Goal: Task Accomplishment & Management: Use online tool/utility

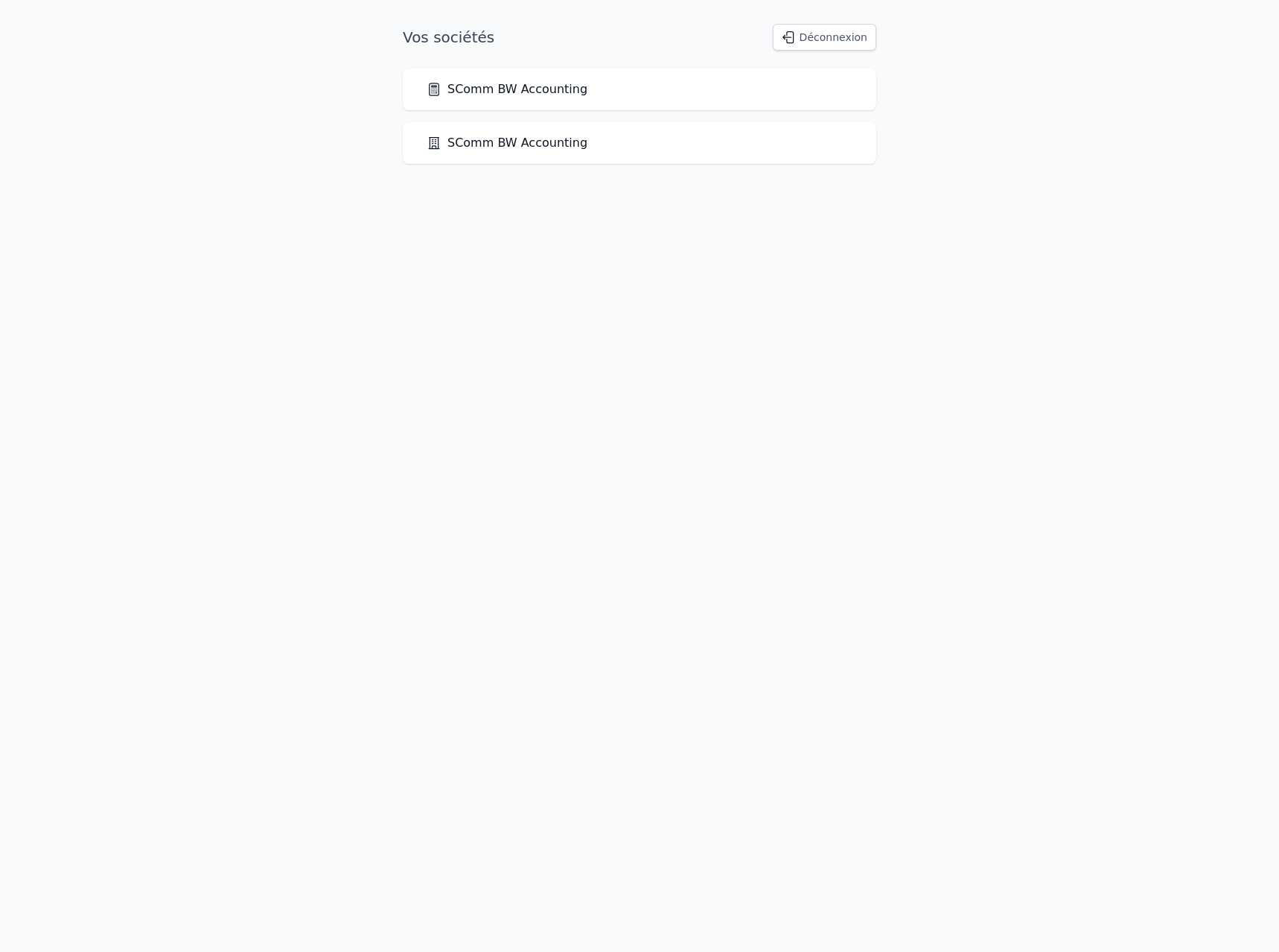
click at [531, 92] on link "SComm BW Accounting" at bounding box center [507, 89] width 161 height 18
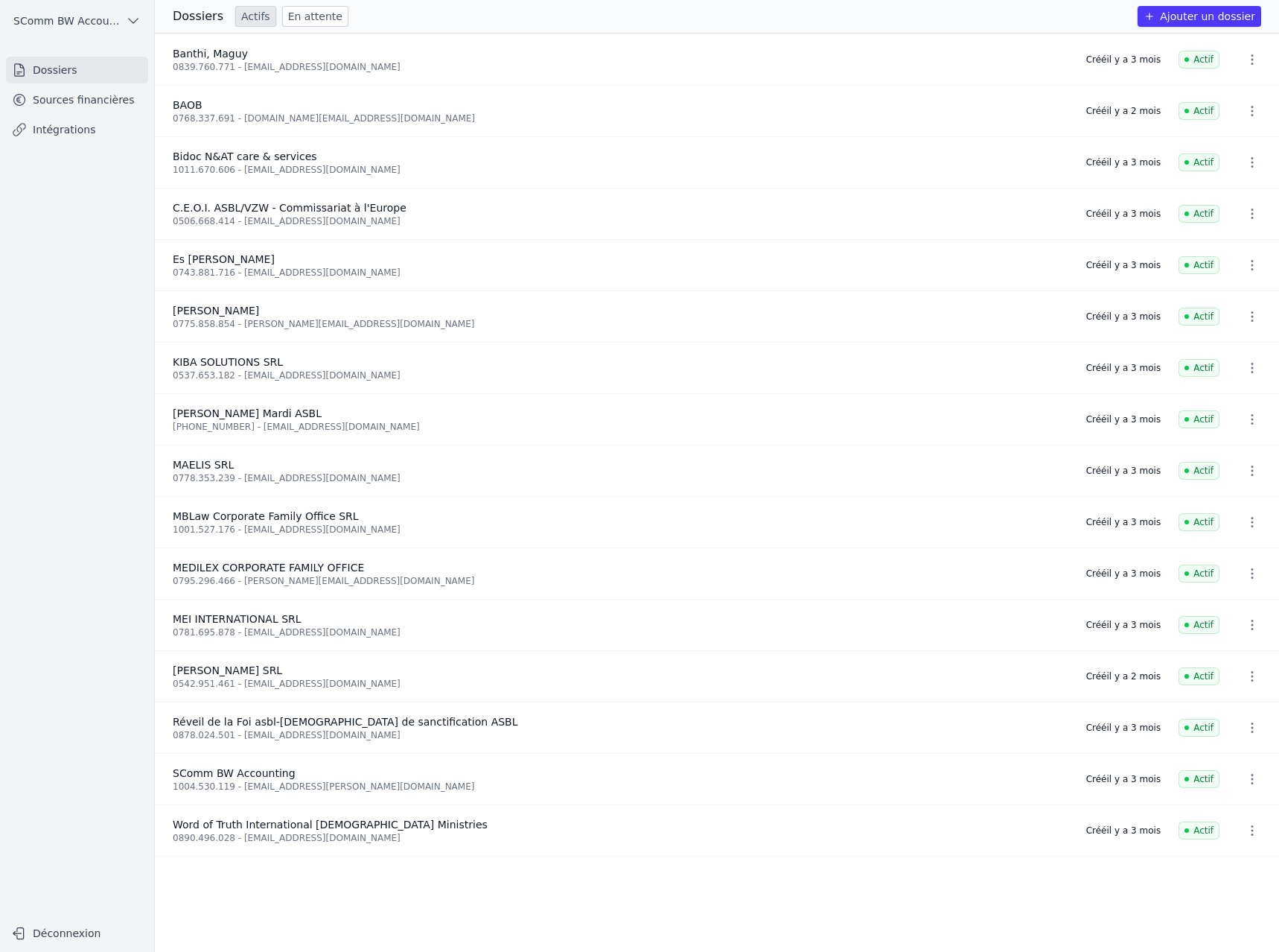
click at [59, 133] on link "Intégrations" at bounding box center [76, 129] width 142 height 27
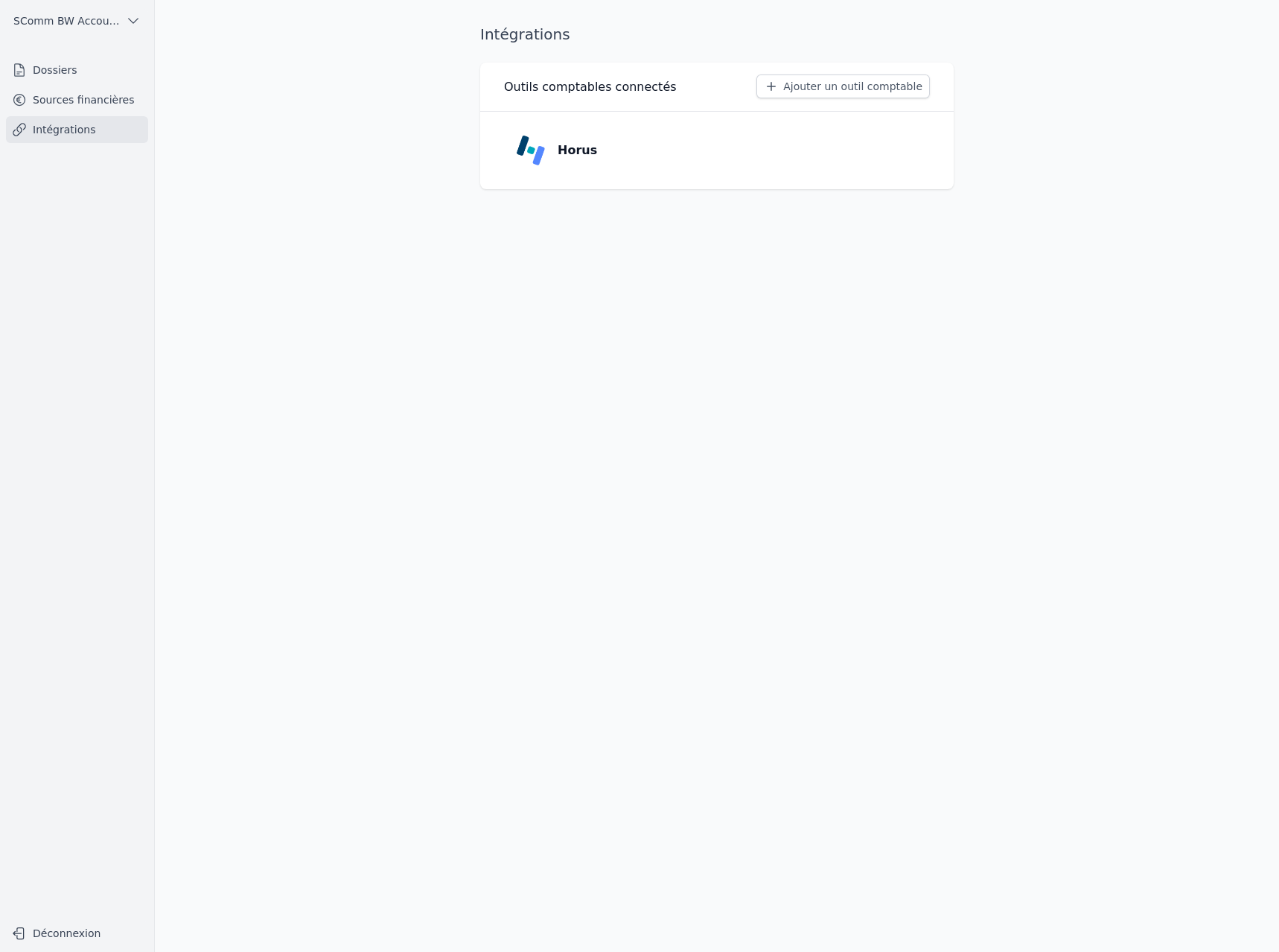
click at [61, 98] on link "Sources financières" at bounding box center [76, 99] width 142 height 27
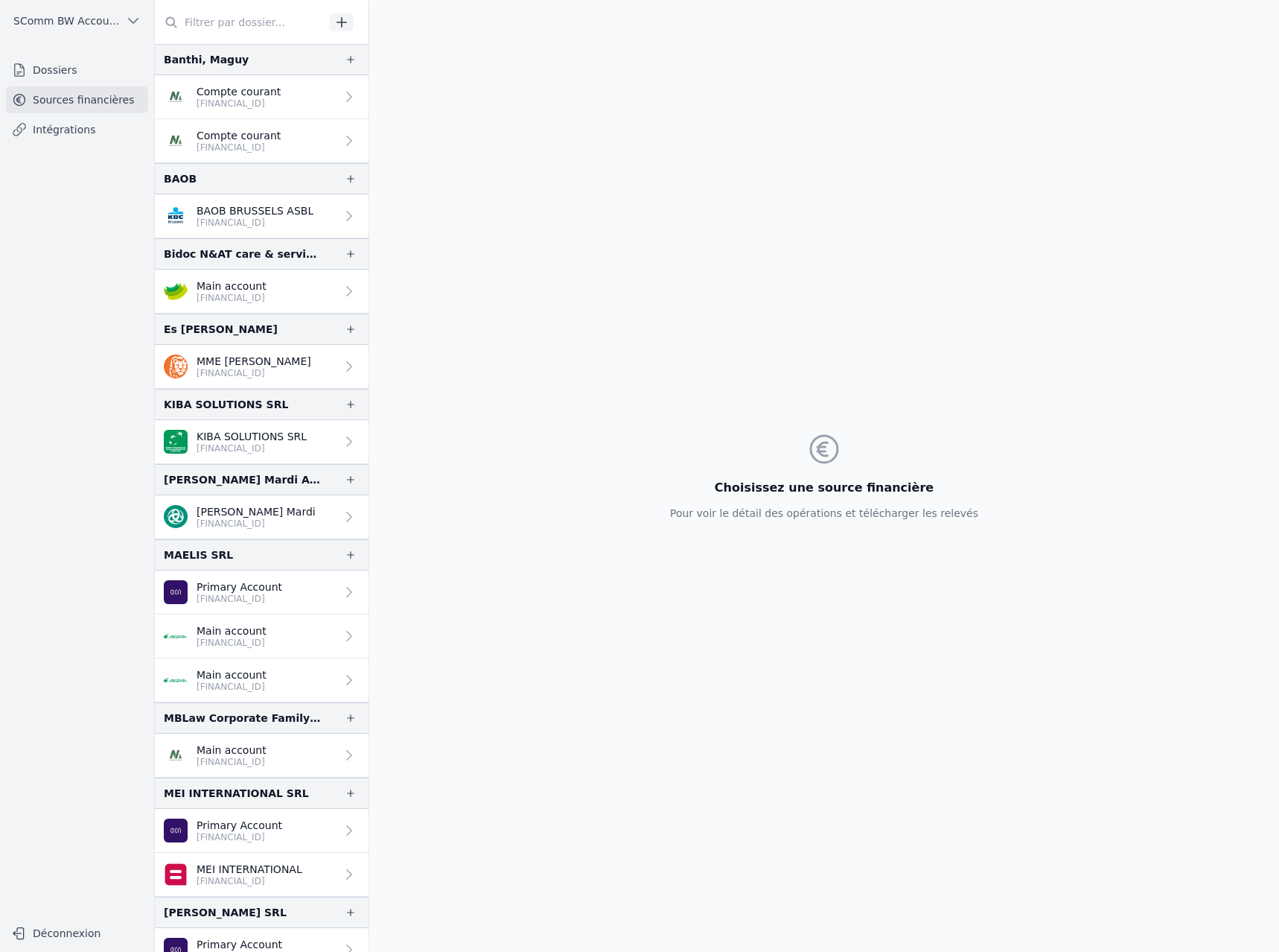
click at [338, 20] on icon "button" at bounding box center [342, 22] width 15 height 15
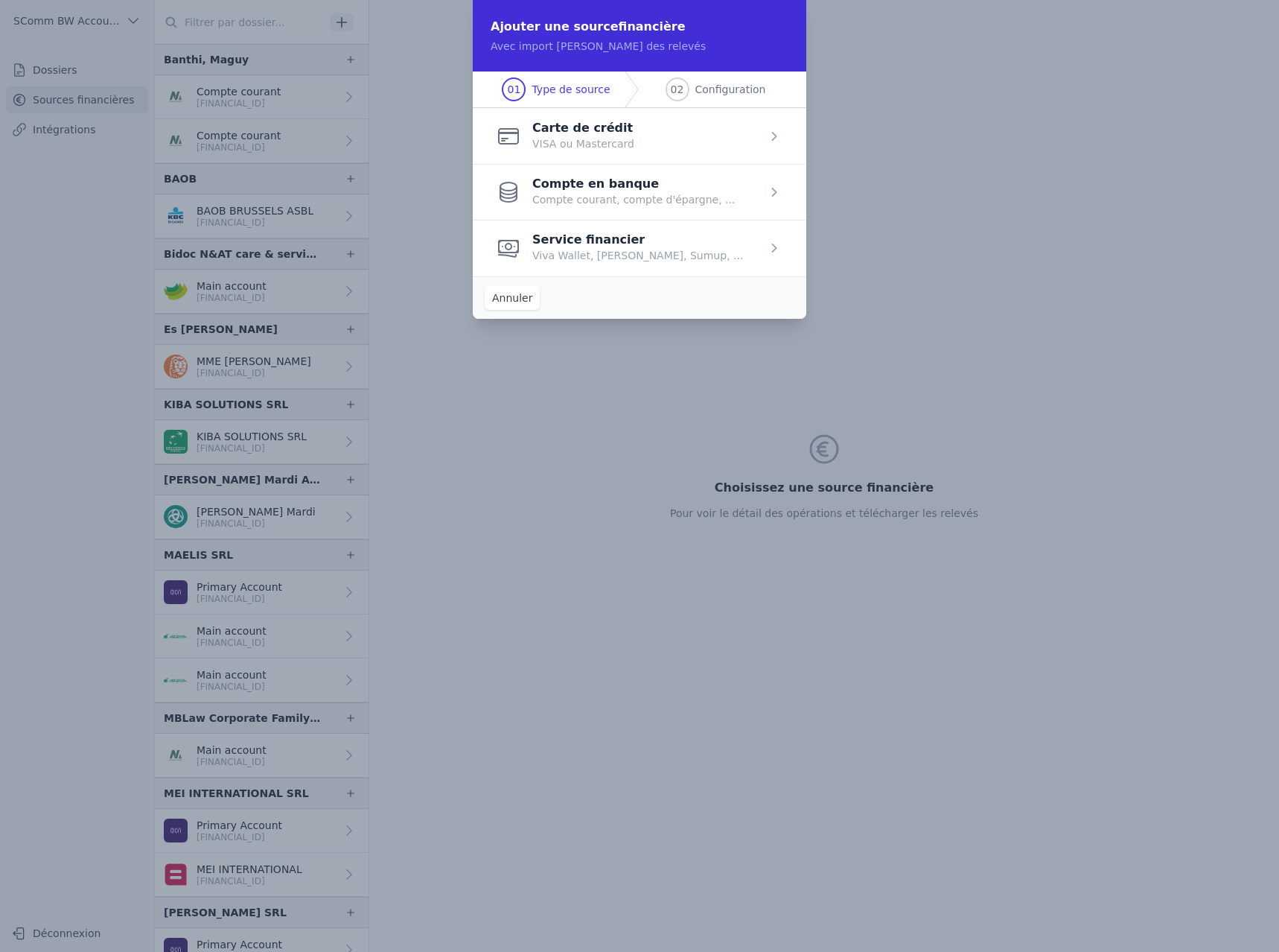
click at [775, 197] on span "button" at bounding box center [640, 192] width 334 height 56
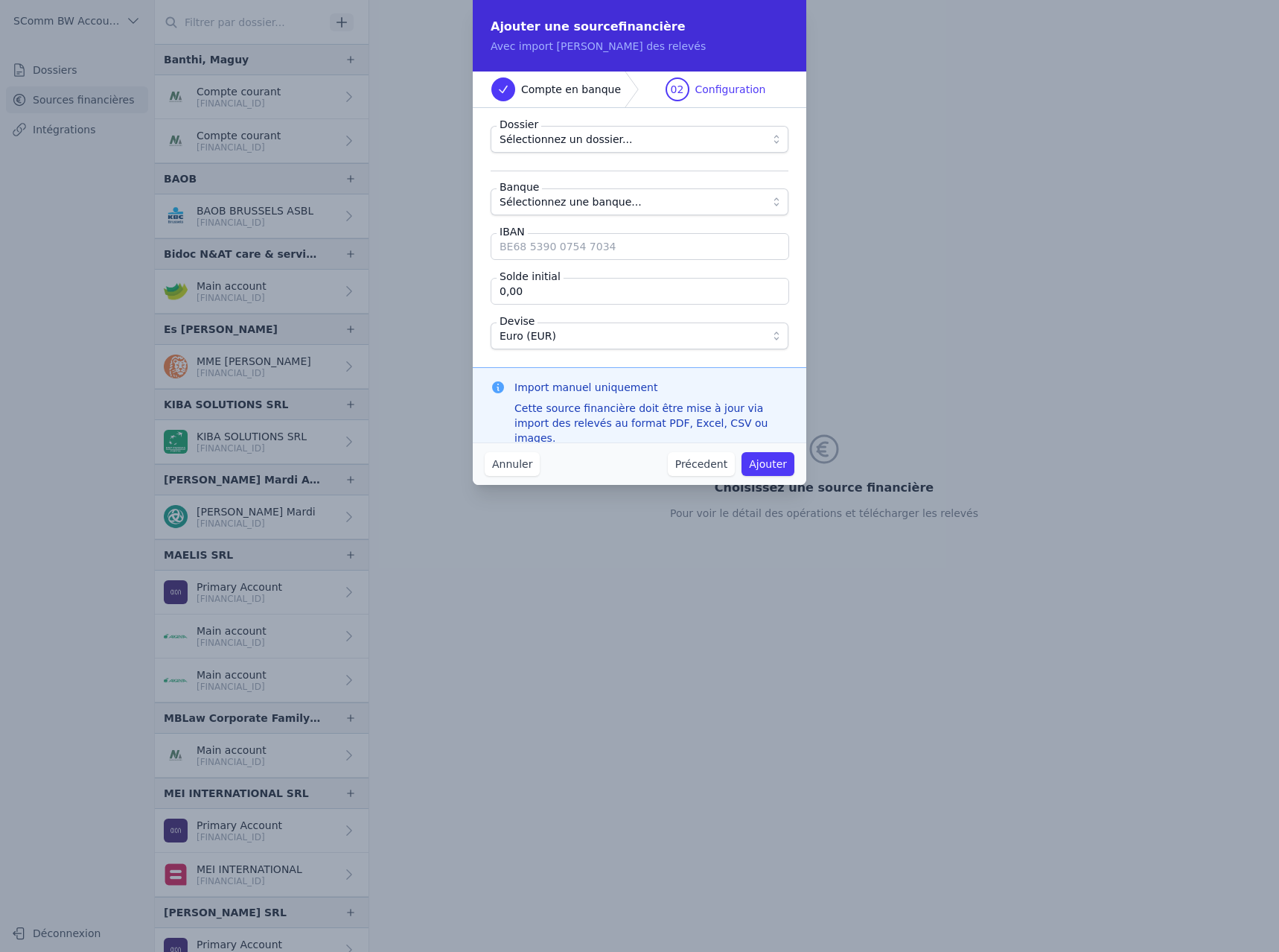
click at [593, 204] on span "Sélectionnez une banque..." at bounding box center [570, 201] width 142 height 18
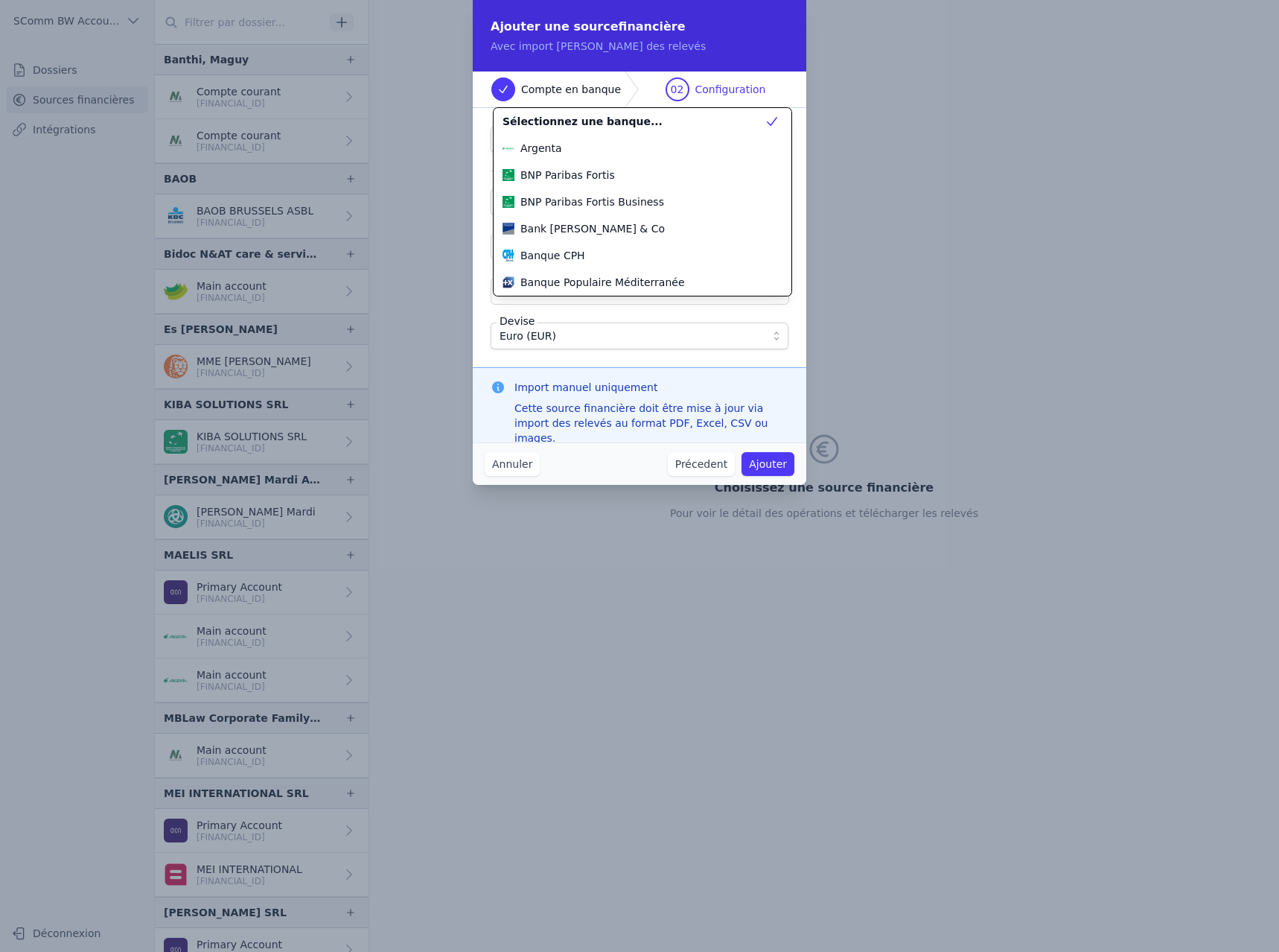
scroll to position [149, 0]
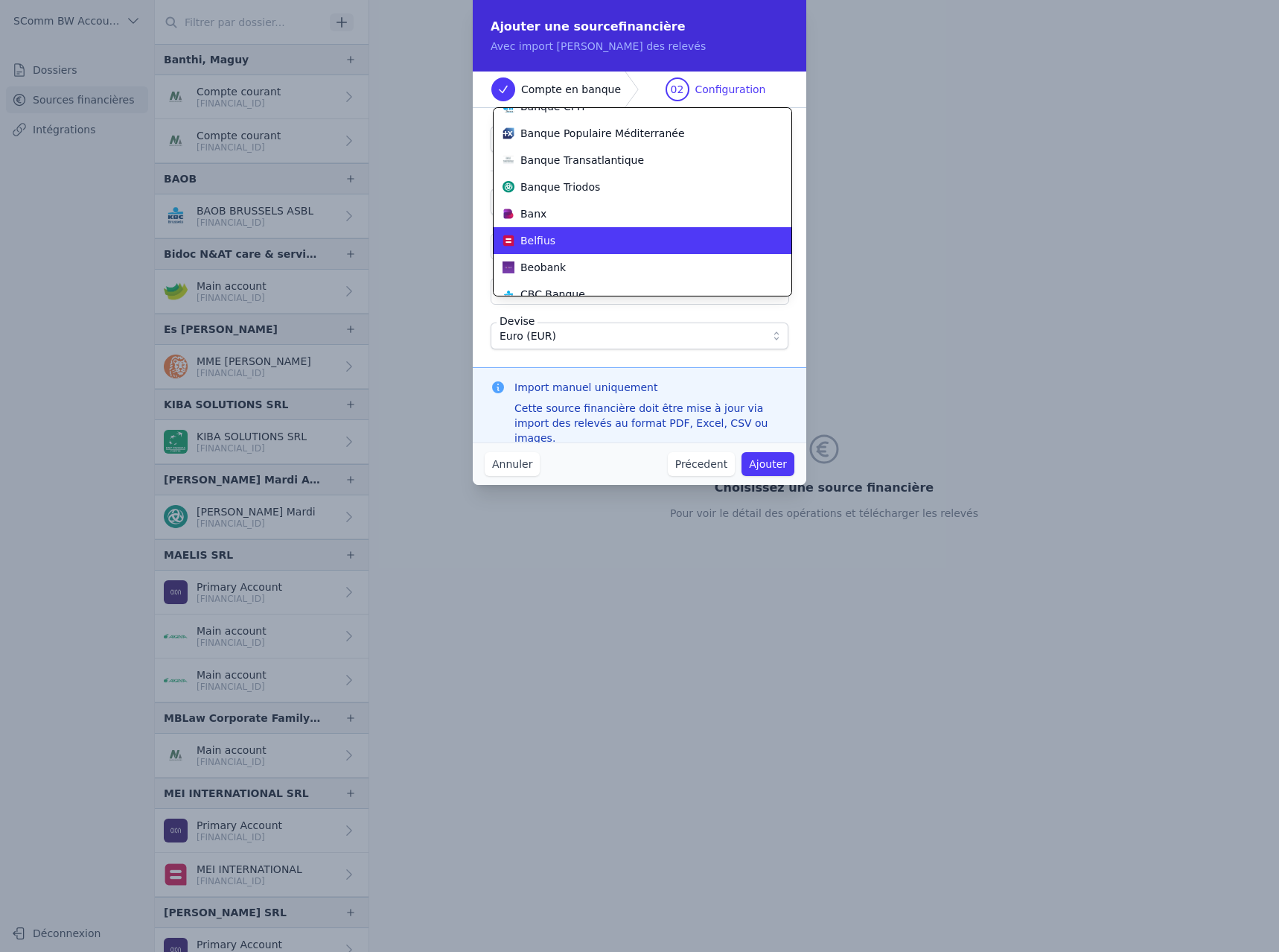
click at [574, 248] on li "Belfius" at bounding box center [642, 240] width 298 height 27
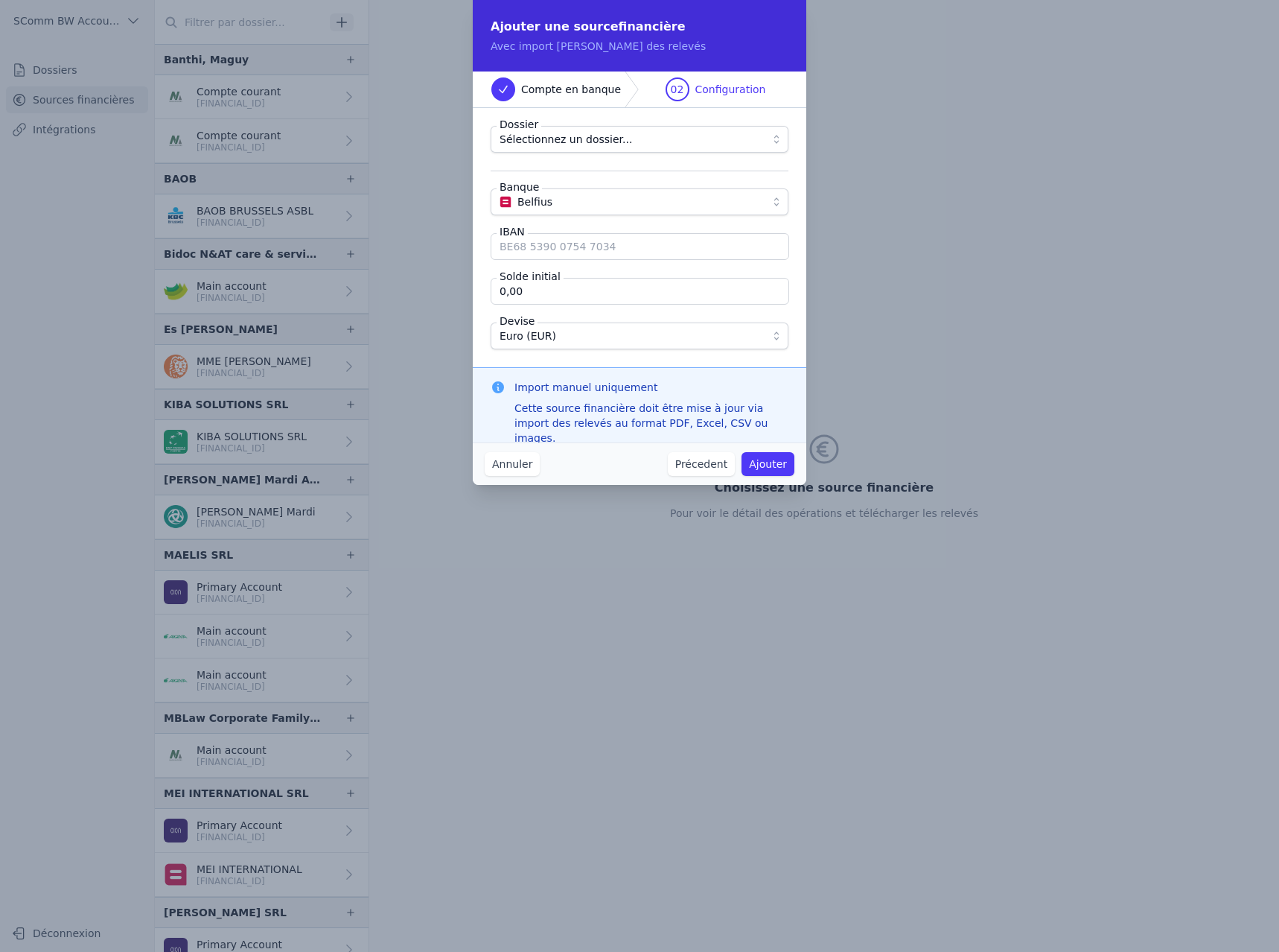
click at [624, 246] on input "IBAN" at bounding box center [640, 246] width 298 height 27
click at [531, 287] on input "0,00" at bounding box center [640, 291] width 298 height 27
click at [512, 464] on button "Annuler" at bounding box center [512, 464] width 55 height 24
